Goal: Book appointment/travel/reservation

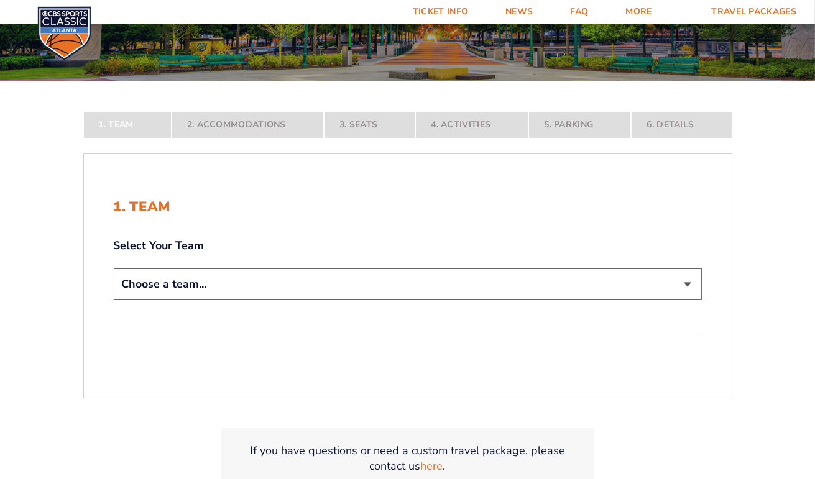
scroll to position [177, 0]
click at [300, 289] on select "Choose a team... [US_STATE] Wildcats [US_STATE] State Buckeyes [US_STATE] Tar H…" at bounding box center [408, 284] width 588 height 32
select select "12756"
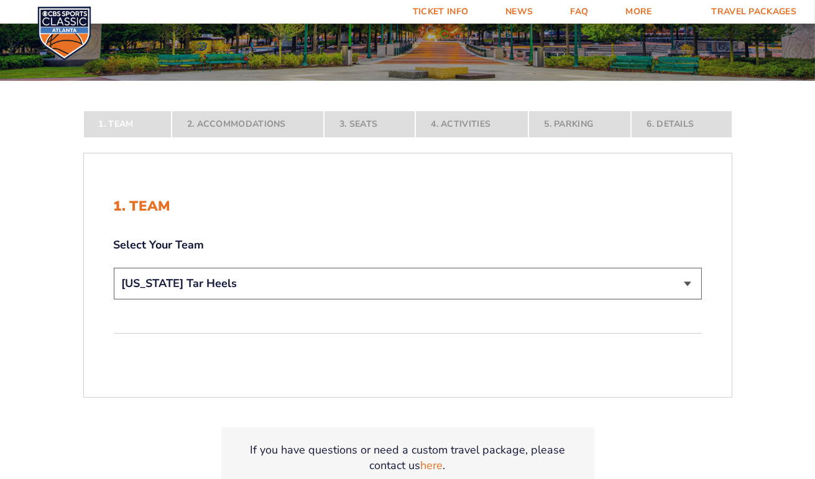
click at [114, 300] on select "Choose a team... [US_STATE] Wildcats [US_STATE] State Buckeyes [US_STATE] Tar H…" at bounding box center [408, 284] width 588 height 32
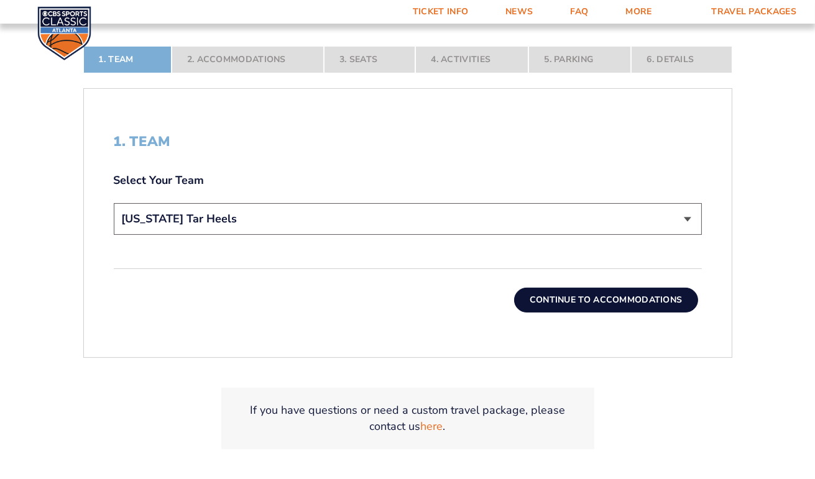
scroll to position [328, 0]
click at [572, 305] on button "Continue To Accommodations" at bounding box center [606, 300] width 184 height 25
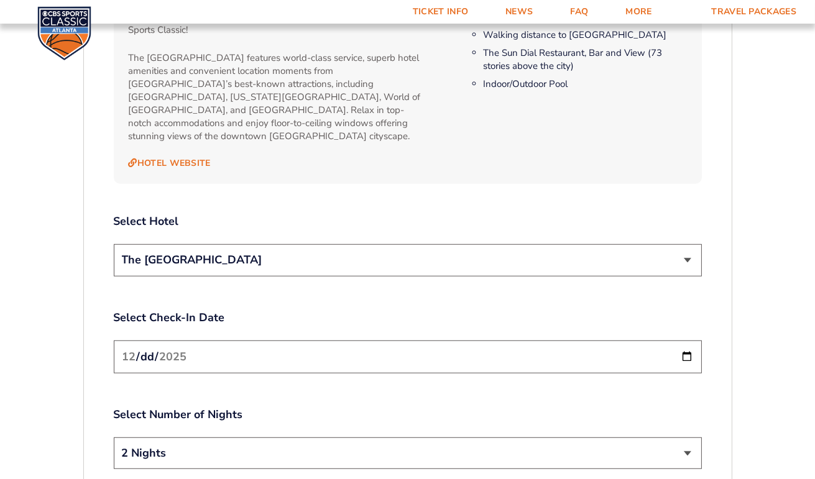
scroll to position [1355, 0]
click at [683, 249] on select "The [GEOGRAPHIC_DATA]" at bounding box center [408, 260] width 588 height 32
click at [591, 213] on label "Select Hotel" at bounding box center [408, 221] width 588 height 16
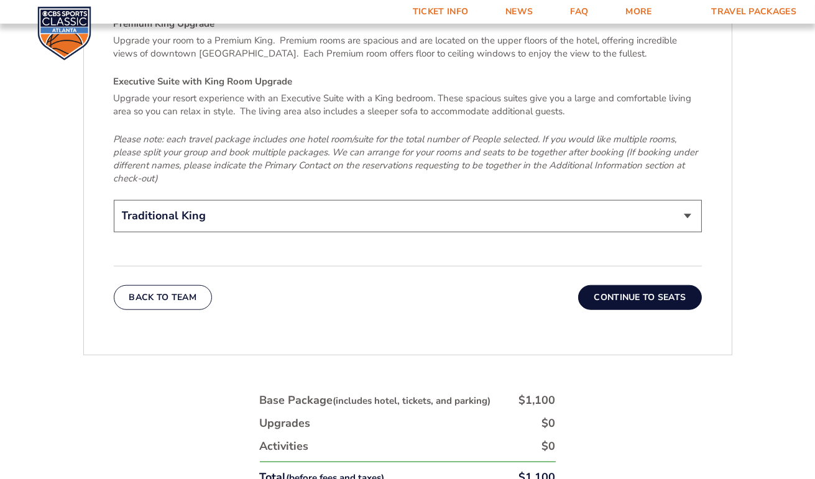
scroll to position [2124, 0]
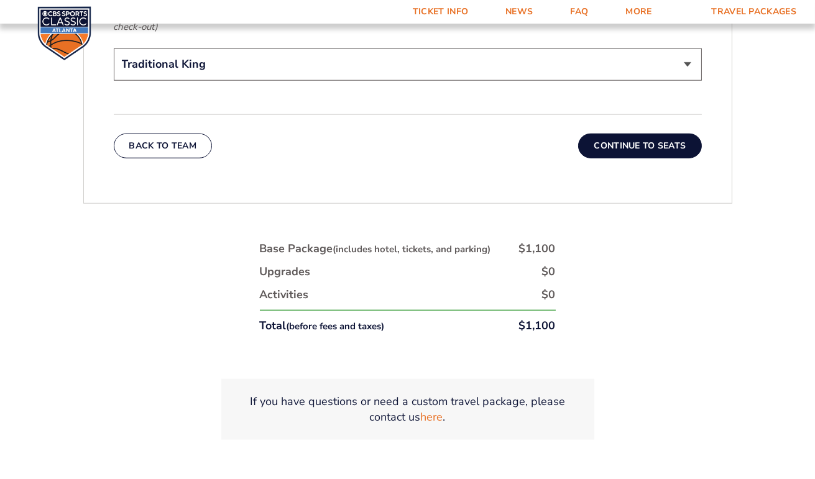
click at [629, 134] on button "Continue To Seats" at bounding box center [639, 146] width 123 height 25
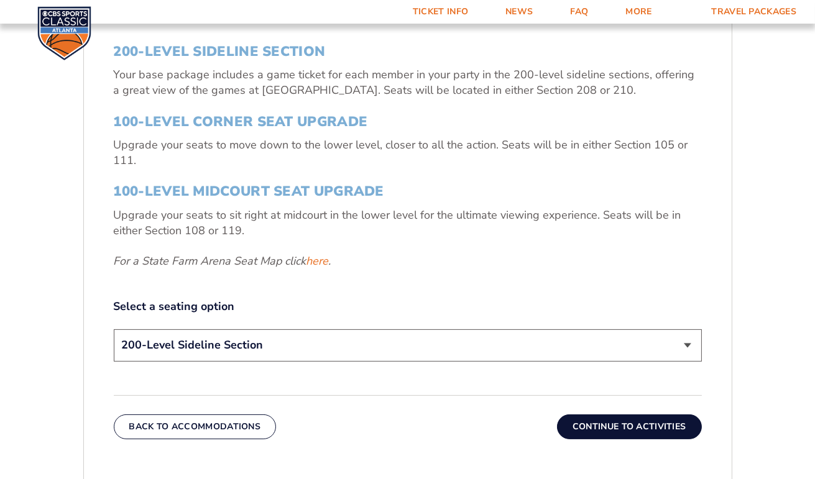
scroll to position [457, 0]
click at [459, 343] on select "200-Level Sideline Section 100-Level Corner Seat Upgrade (+$120 per person) 100…" at bounding box center [408, 346] width 588 height 32
select select "100-Level Midcourt Seat Upgrade"
click at [114, 330] on select "200-Level Sideline Section 100-Level Corner Seat Upgrade (+$120 per person) 100…" at bounding box center [408, 346] width 588 height 32
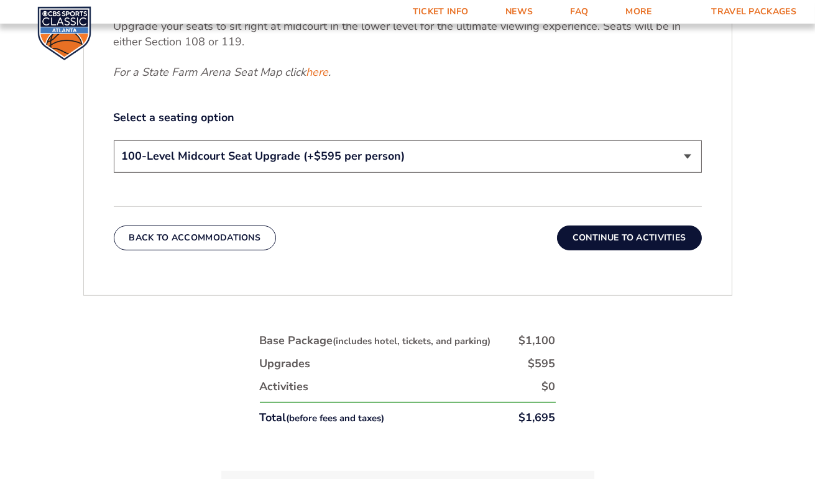
scroll to position [693, 0]
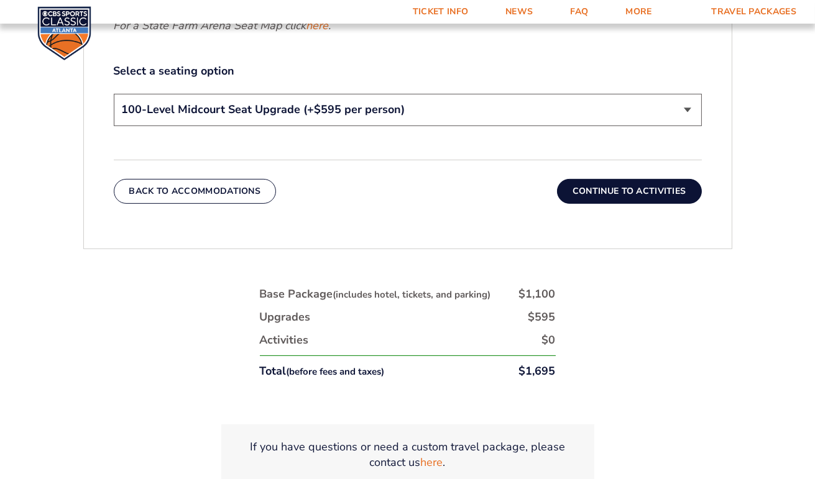
click at [615, 195] on button "Continue To Activities" at bounding box center [629, 191] width 145 height 25
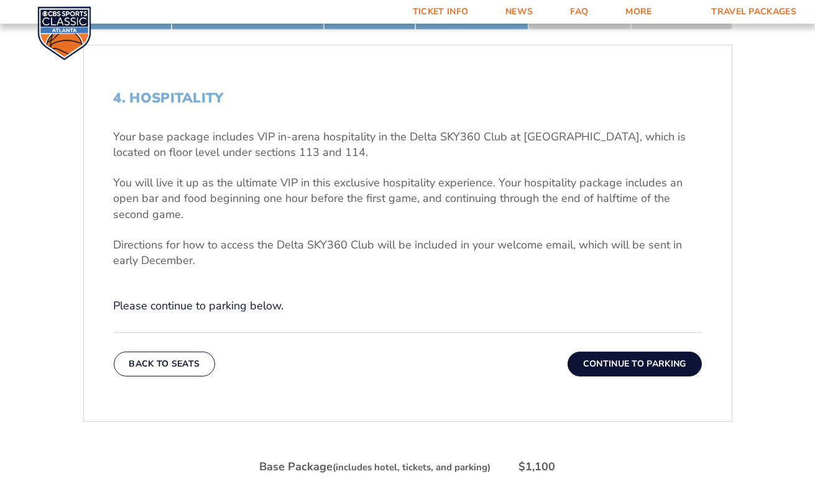
scroll to position [391, 0]
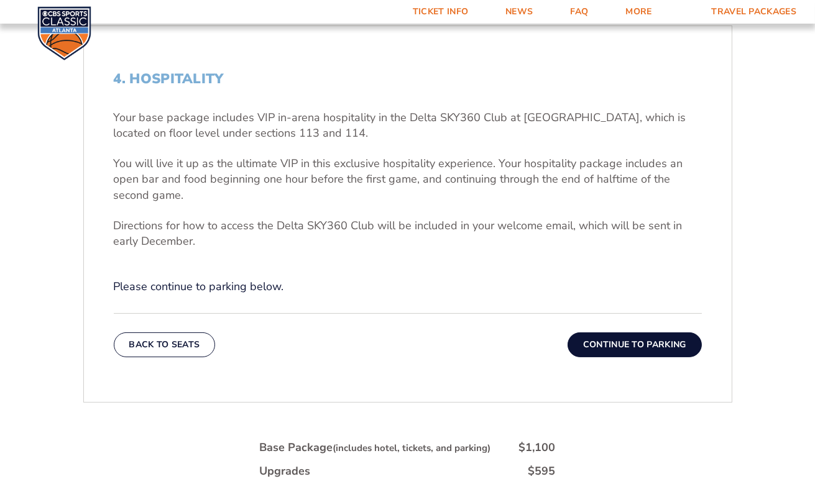
click at [629, 341] on button "Continue To Parking" at bounding box center [635, 345] width 134 height 25
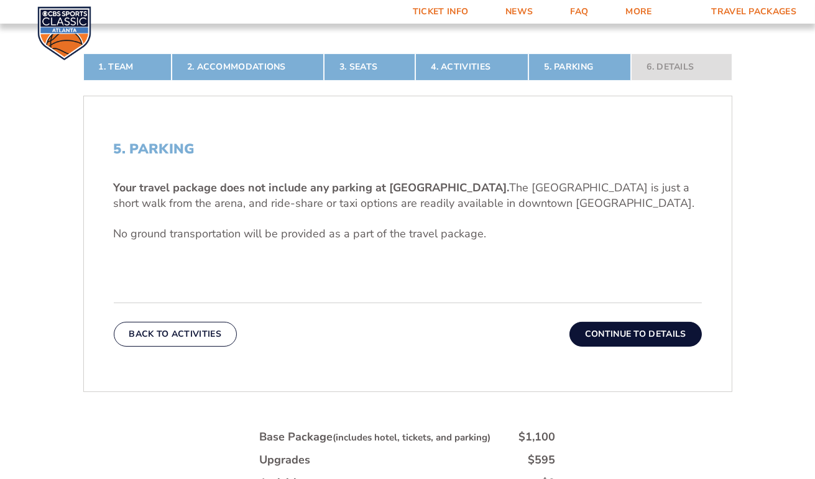
scroll to position [323, 0]
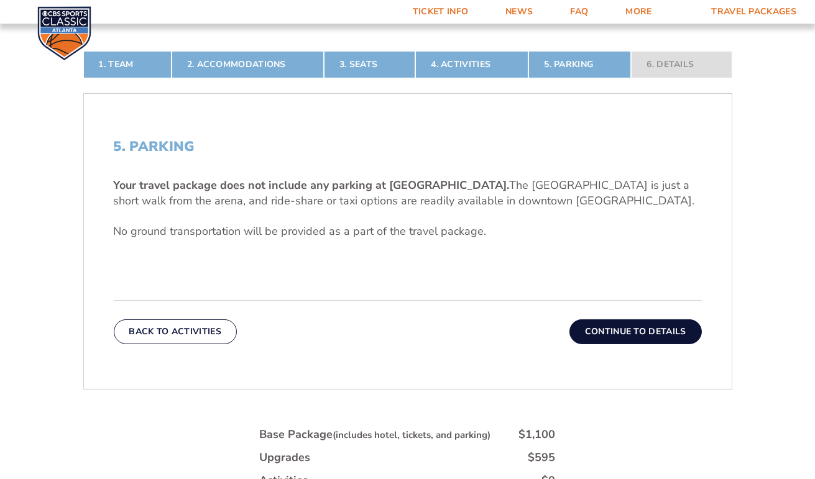
click at [616, 326] on button "Continue To Details" at bounding box center [636, 332] width 132 height 25
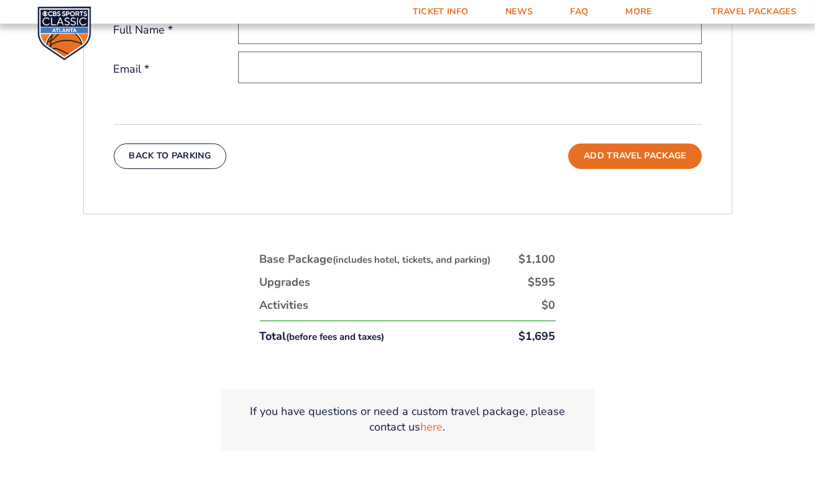
scroll to position [518, 0]
